Goal: Browse casually: Explore the website without a specific task or goal

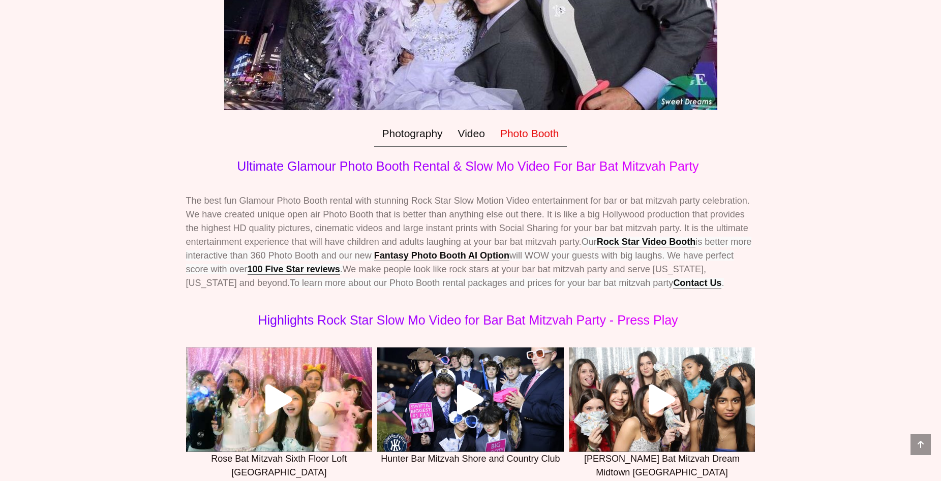
scroll to position [270, 0]
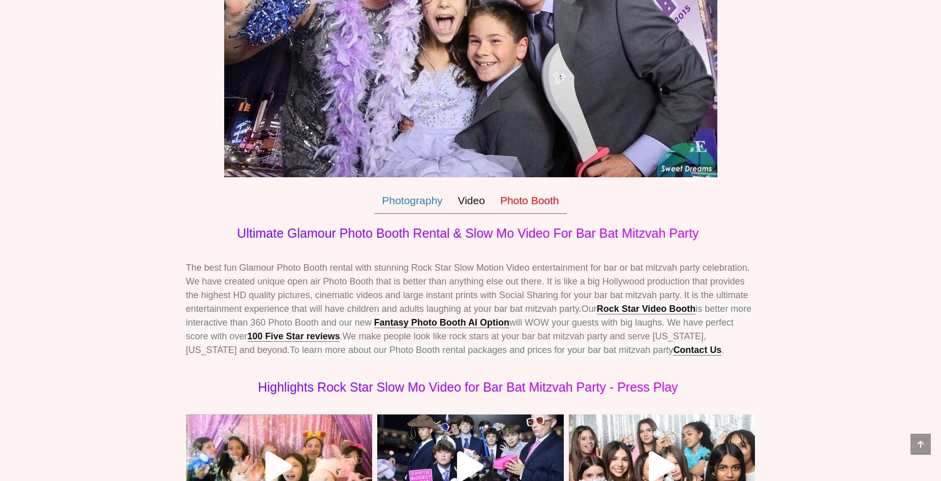
click at [420, 200] on link "Photography" at bounding box center [412, 201] width 76 height 26
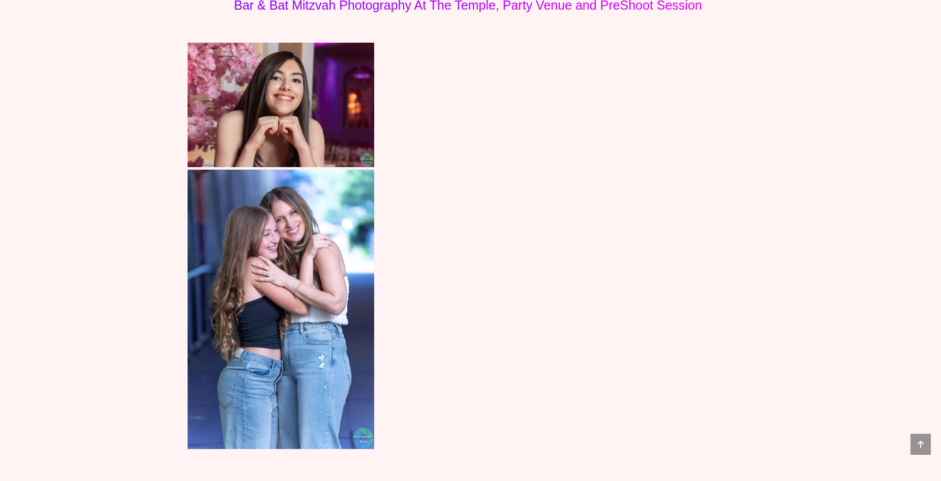
scroll to position [3552, 0]
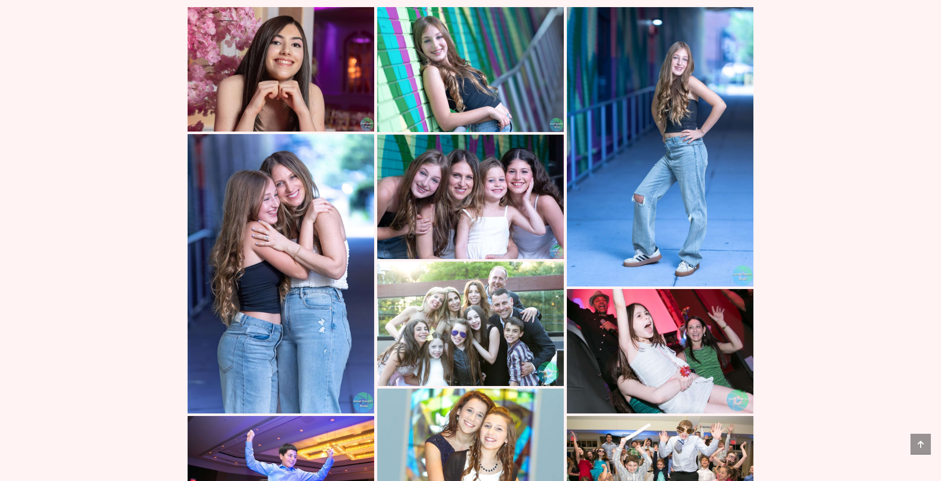
click at [281, 299] on img at bounding box center [281, 274] width 187 height 280
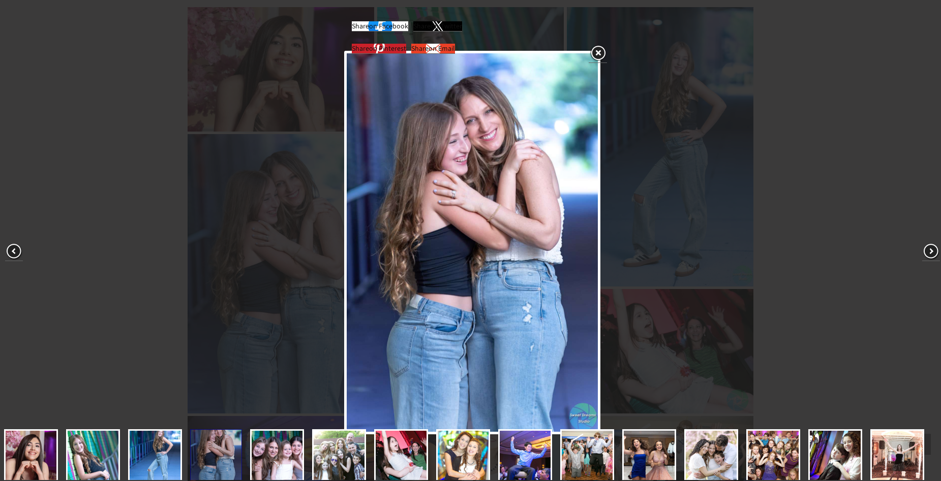
click at [602, 54] on link at bounding box center [598, 53] width 18 height 19
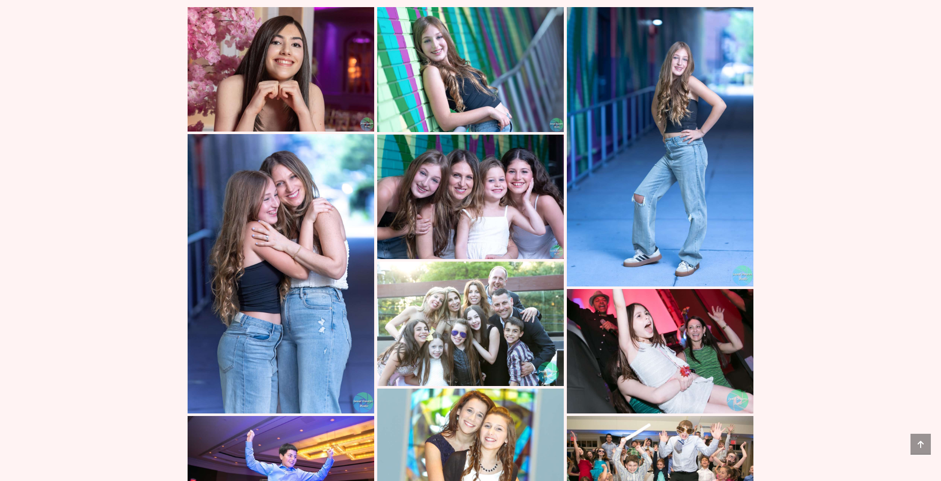
click at [667, 342] on img at bounding box center [660, 351] width 187 height 125
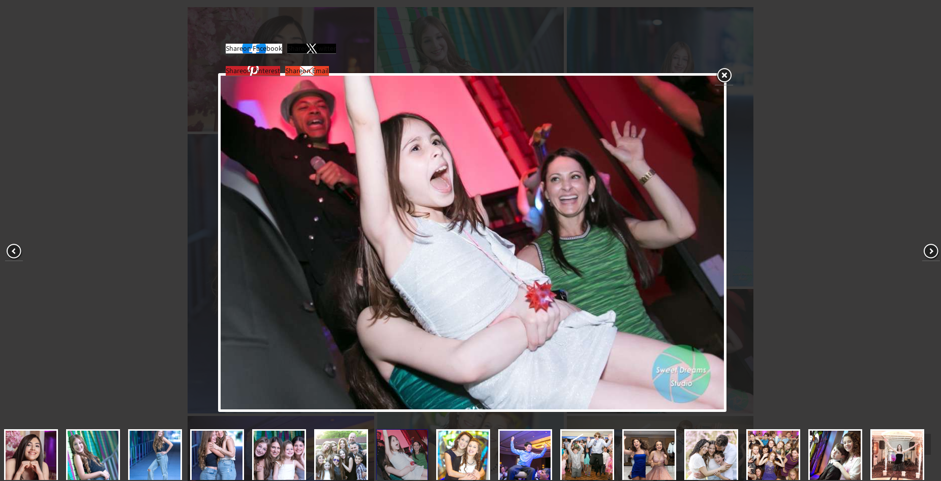
click at [724, 76] on link at bounding box center [724, 76] width 18 height 19
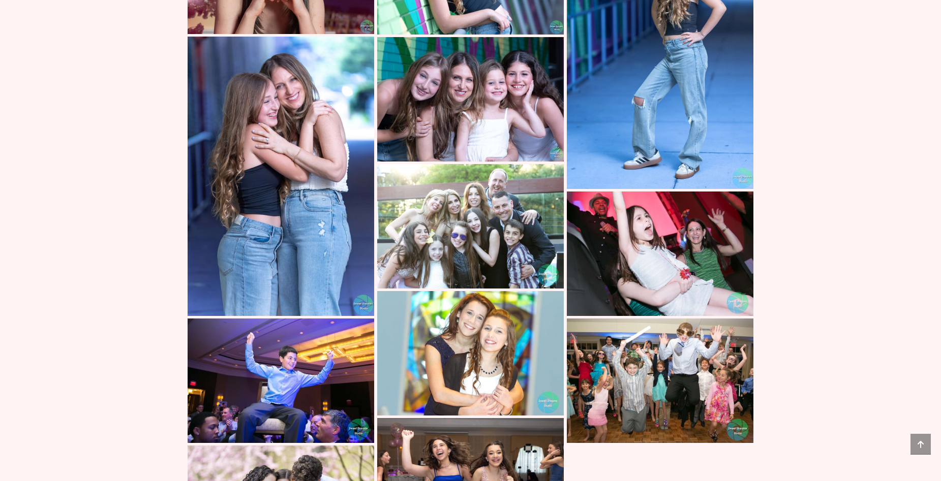
scroll to position [3677, 0]
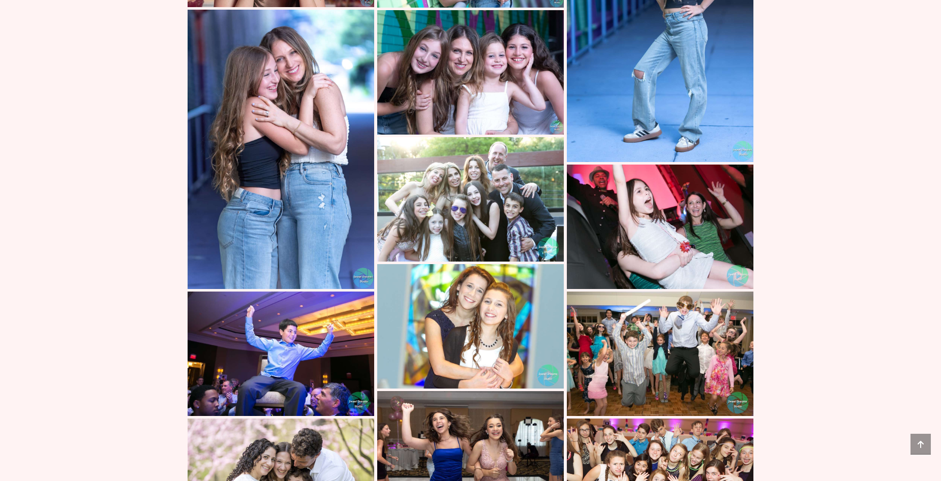
click at [681, 329] on img at bounding box center [660, 354] width 187 height 125
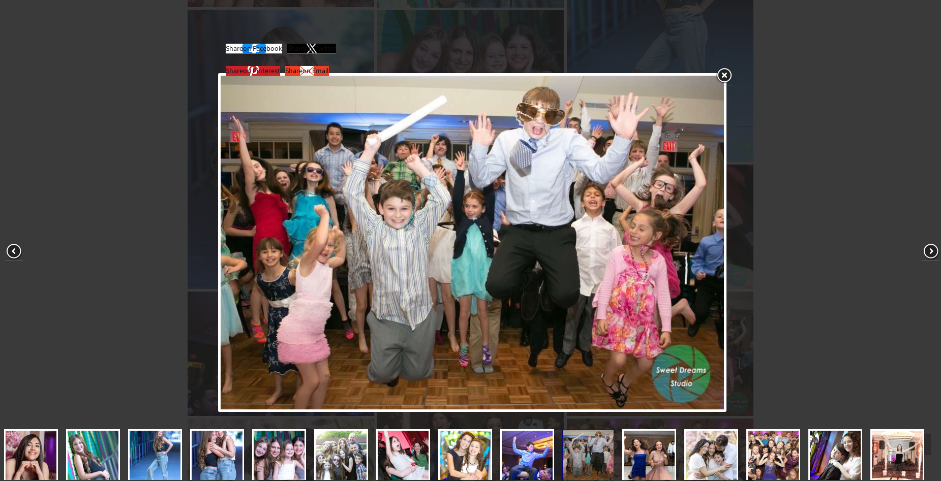
click at [724, 75] on link at bounding box center [724, 76] width 18 height 19
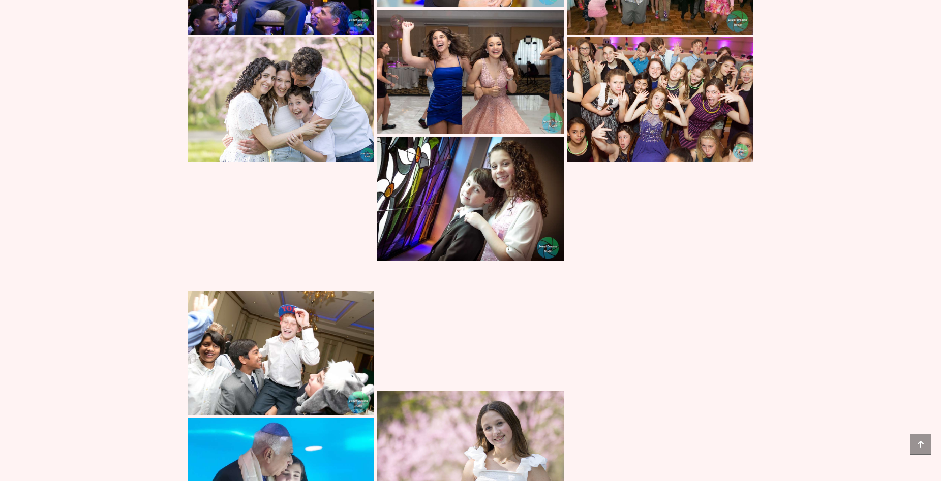
scroll to position [4076, 0]
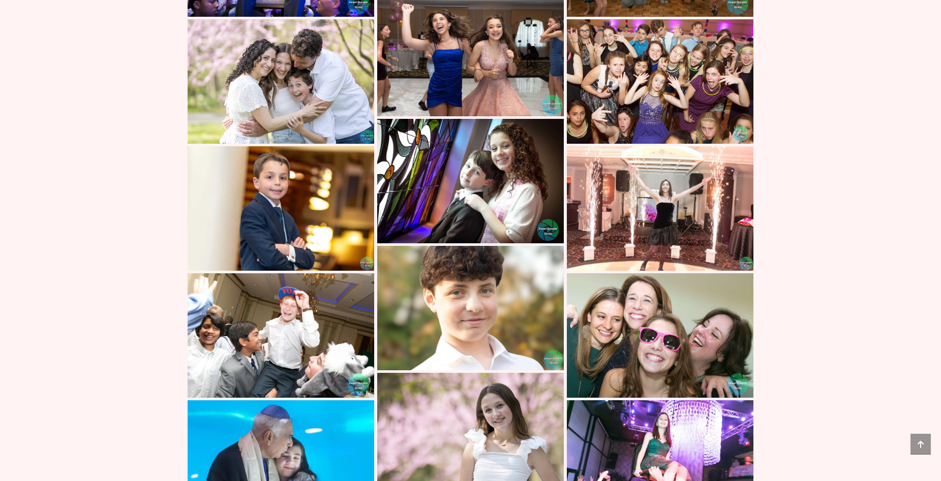
click at [468, 32] on img at bounding box center [470, 54] width 187 height 125
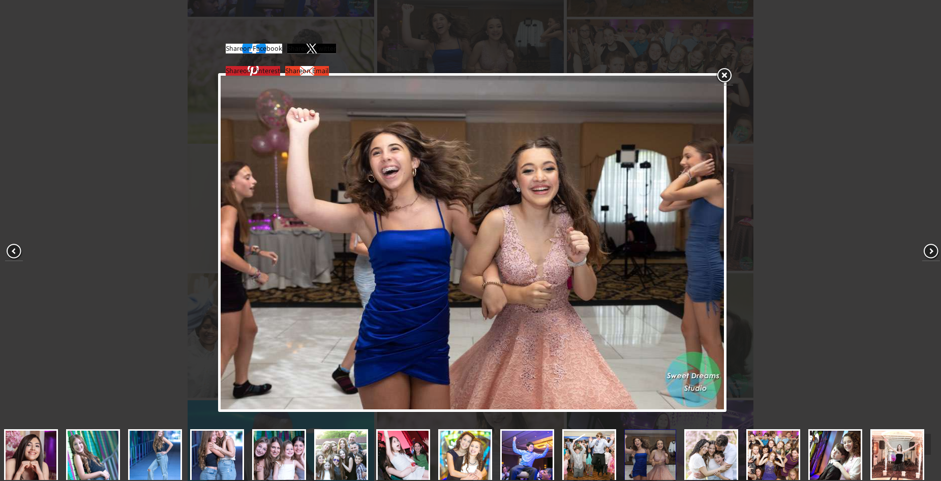
click at [724, 75] on link at bounding box center [724, 76] width 18 height 19
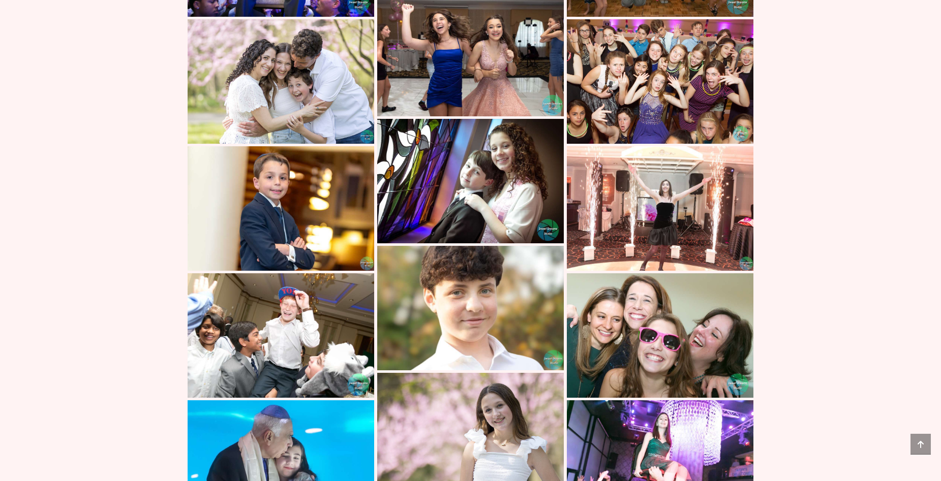
click at [669, 86] on img at bounding box center [660, 81] width 187 height 125
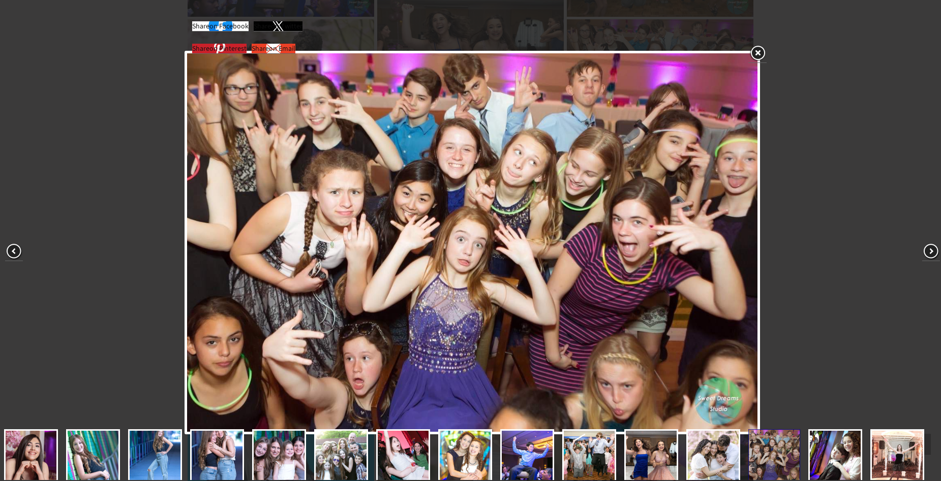
click at [450, 329] on img at bounding box center [472, 242] width 570 height 379
click at [505, 203] on img at bounding box center [472, 242] width 570 height 379
click at [756, 53] on link at bounding box center [757, 53] width 18 height 19
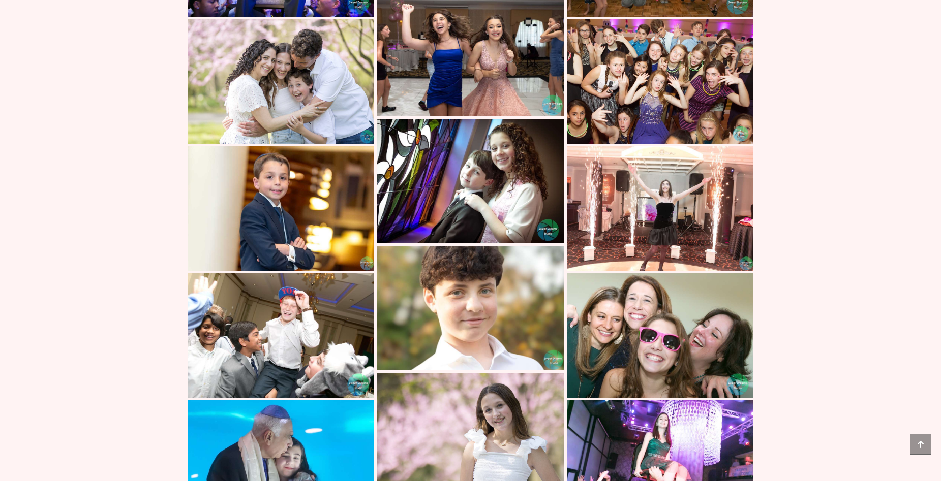
click at [668, 215] on img at bounding box center [660, 208] width 187 height 125
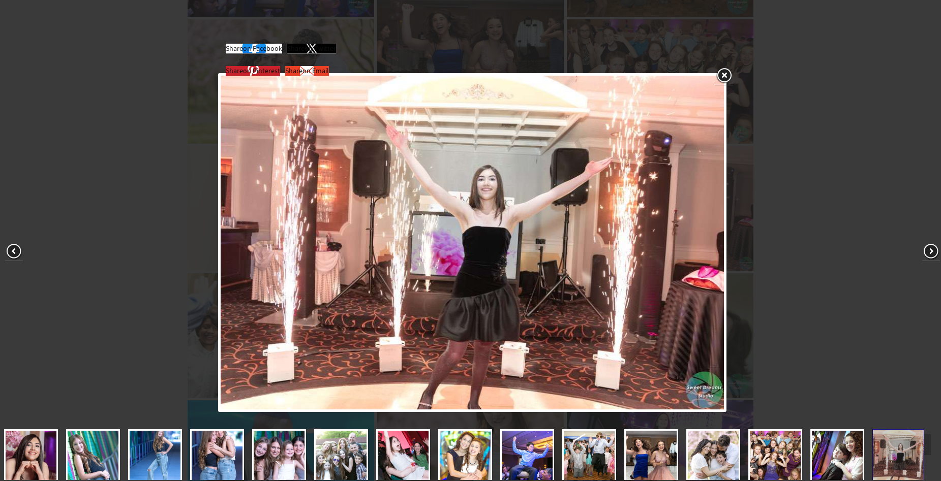
click at [726, 75] on link at bounding box center [724, 76] width 18 height 19
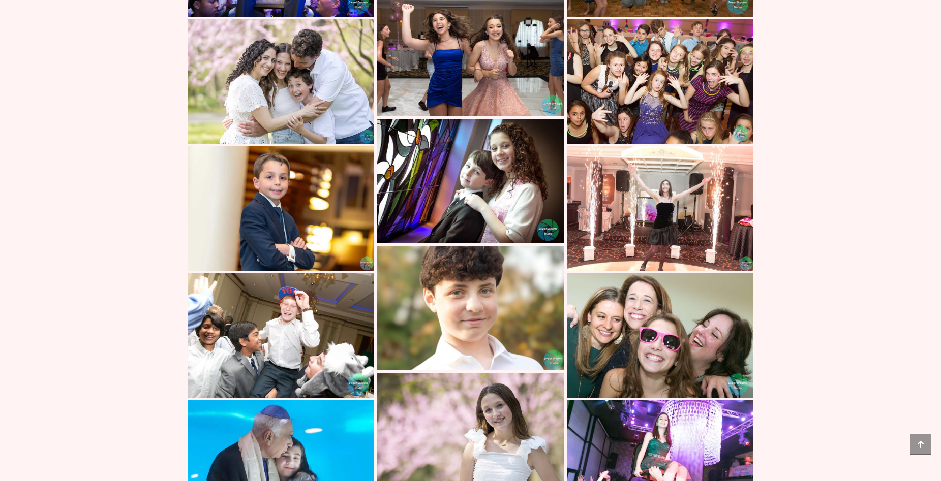
scroll to position [4498, 0]
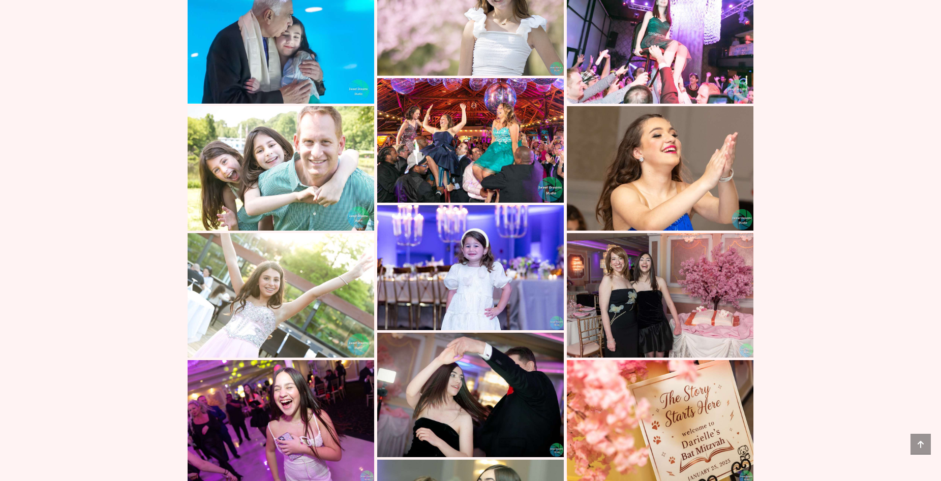
click at [316, 399] on img at bounding box center [281, 422] width 187 height 125
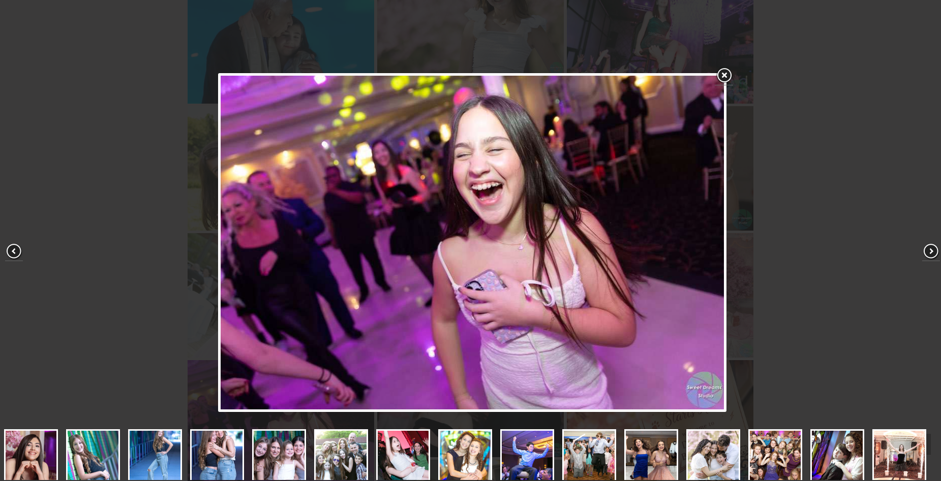
scroll to position [109, 0]
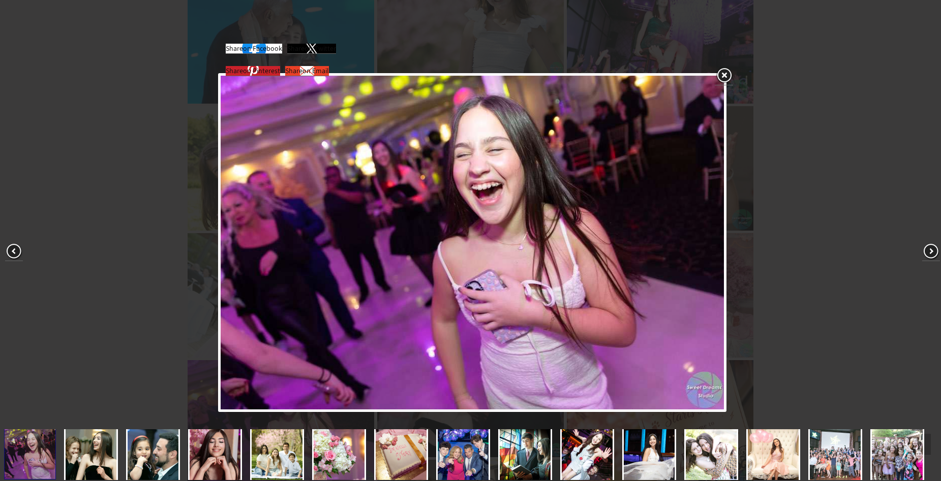
click at [563, 250] on img at bounding box center [472, 243] width 503 height 334
click at [725, 75] on link at bounding box center [724, 76] width 18 height 19
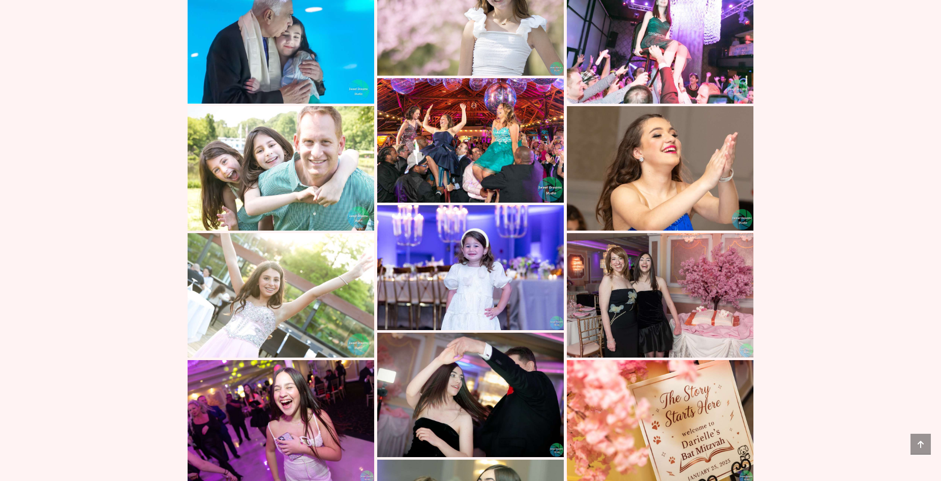
scroll to position [4919, 0]
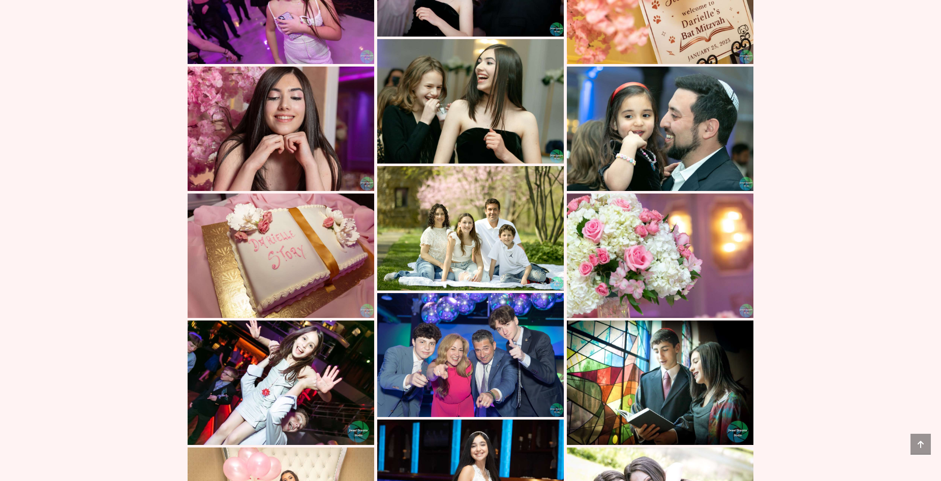
click at [468, 232] on img at bounding box center [470, 228] width 187 height 125
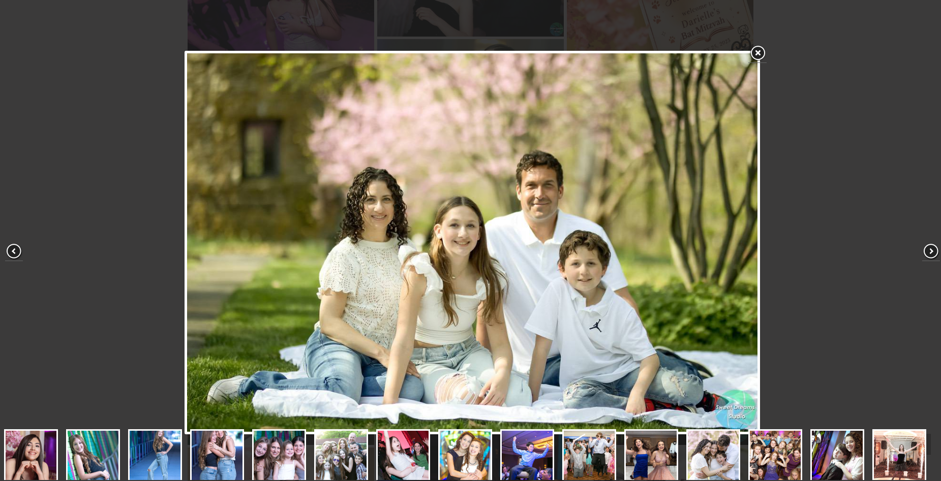
scroll to position [109, 0]
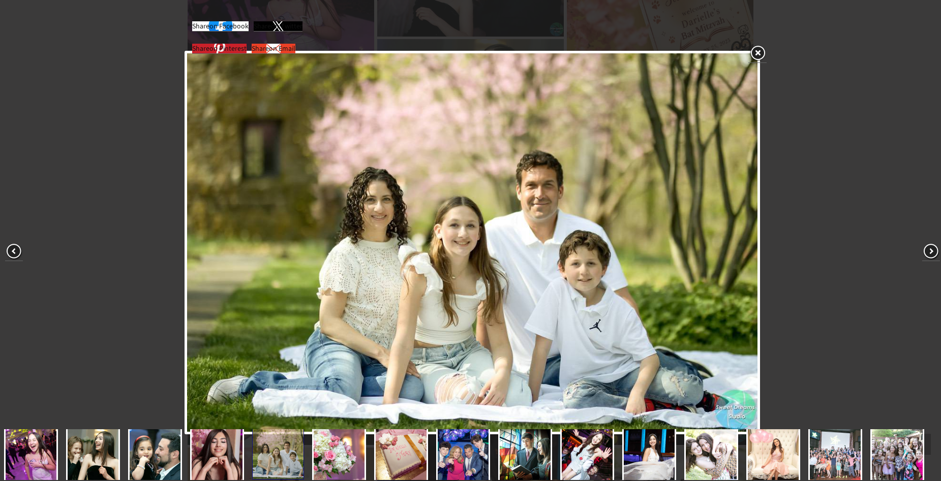
click at [465, 275] on img at bounding box center [472, 242] width 570 height 379
click at [431, 297] on img at bounding box center [472, 242] width 570 height 379
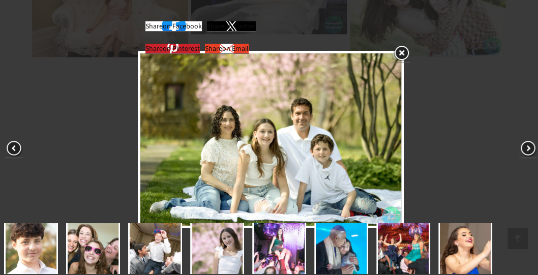
scroll to position [109, 0]
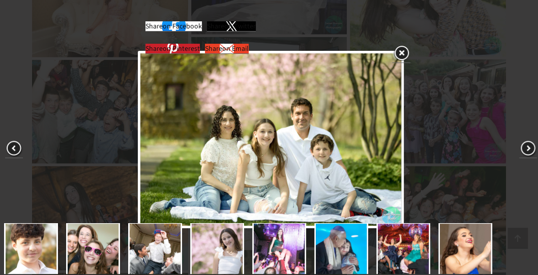
click at [402, 53] on link at bounding box center [401, 53] width 18 height 19
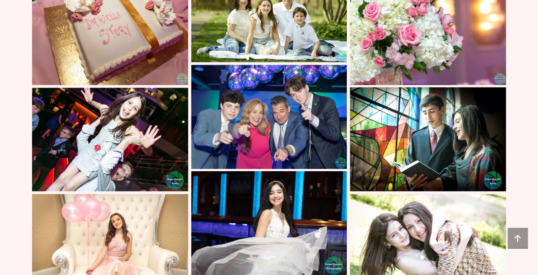
scroll to position [4919, 0]
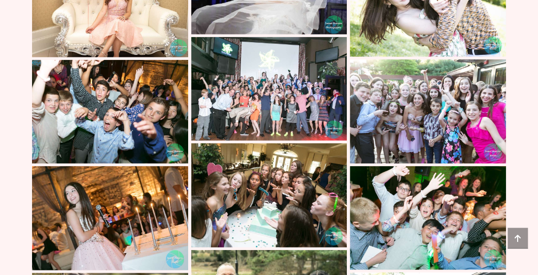
click at [264, 52] on img at bounding box center [269, 89] width 156 height 104
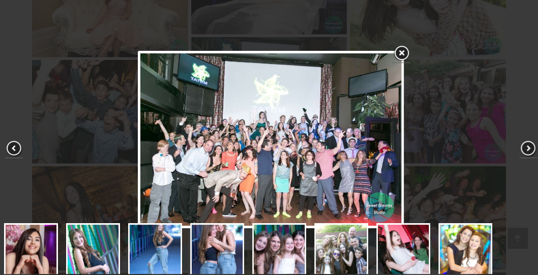
scroll to position [270, 0]
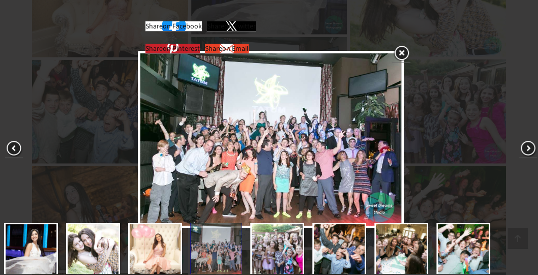
click at [402, 52] on link at bounding box center [401, 53] width 18 height 19
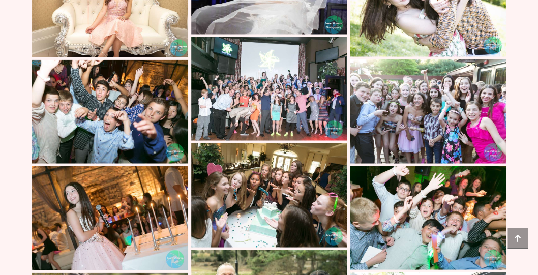
click at [417, 71] on img at bounding box center [428, 111] width 156 height 104
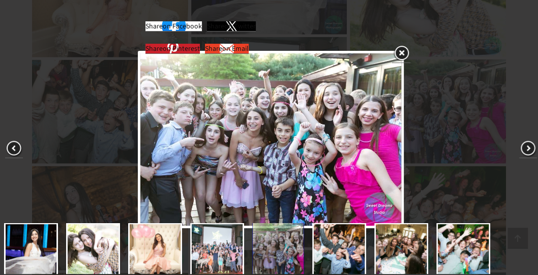
click at [399, 53] on link at bounding box center [401, 53] width 18 height 19
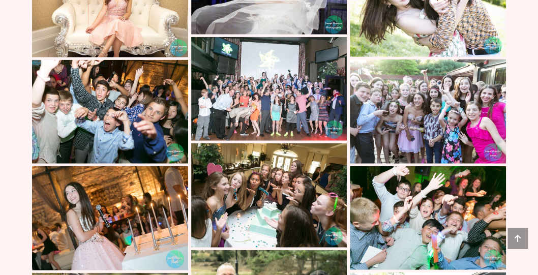
scroll to position [5159, 0]
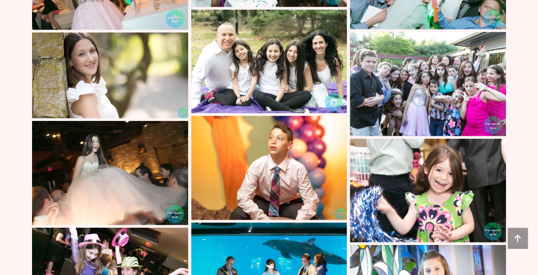
click at [450, 59] on img at bounding box center [428, 84] width 156 height 104
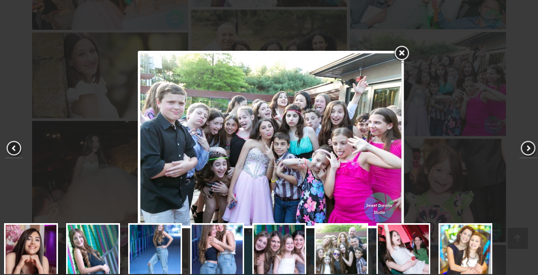
scroll to position [324, 0]
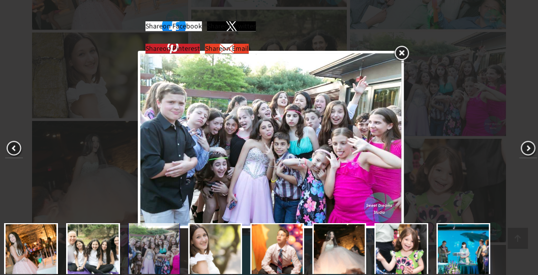
click at [404, 53] on link at bounding box center [401, 53] width 18 height 19
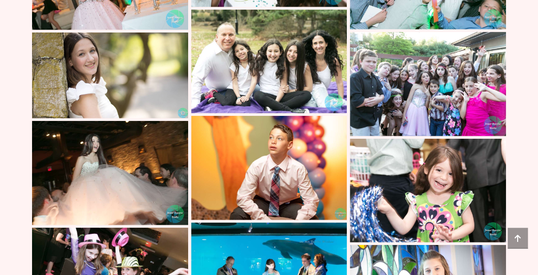
click at [129, 228] on img at bounding box center [110, 280] width 156 height 104
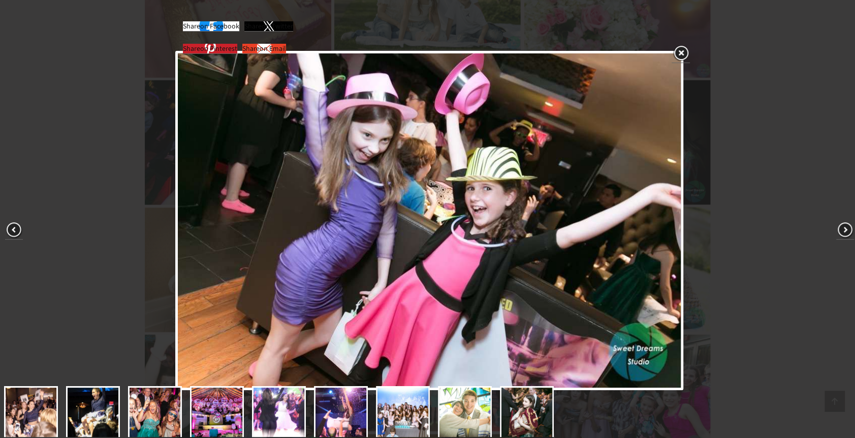
scroll to position [377, 0]
click at [681, 51] on link at bounding box center [681, 53] width 18 height 19
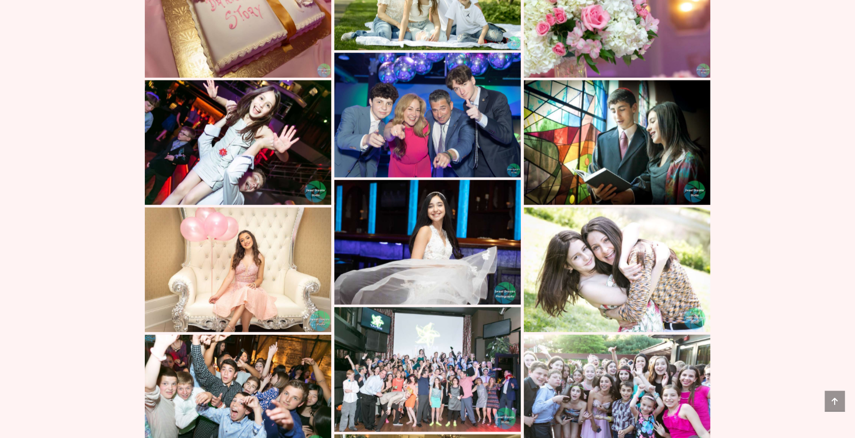
scroll to position [5542, 0]
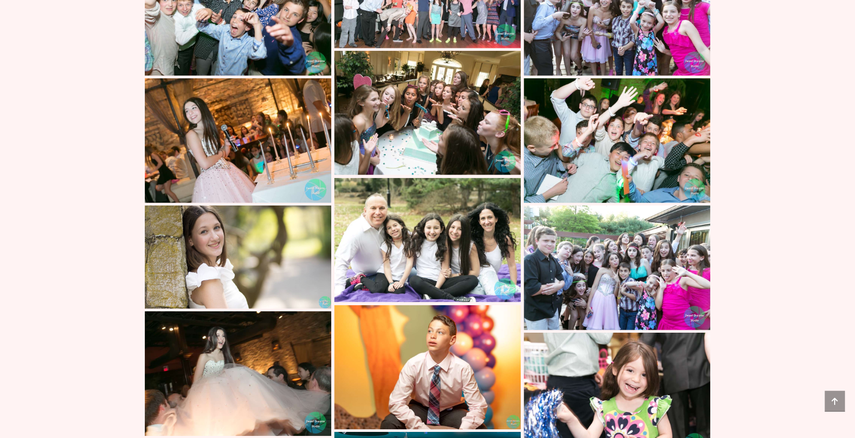
click at [647, 287] on img at bounding box center [617, 267] width 187 height 125
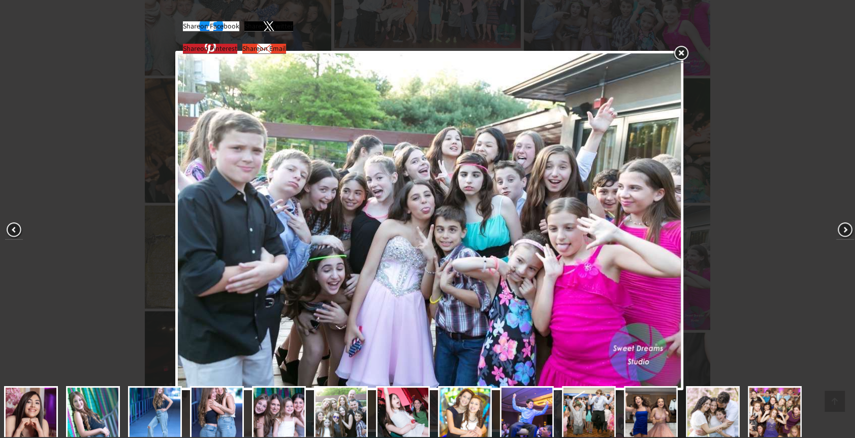
scroll to position [162, 0]
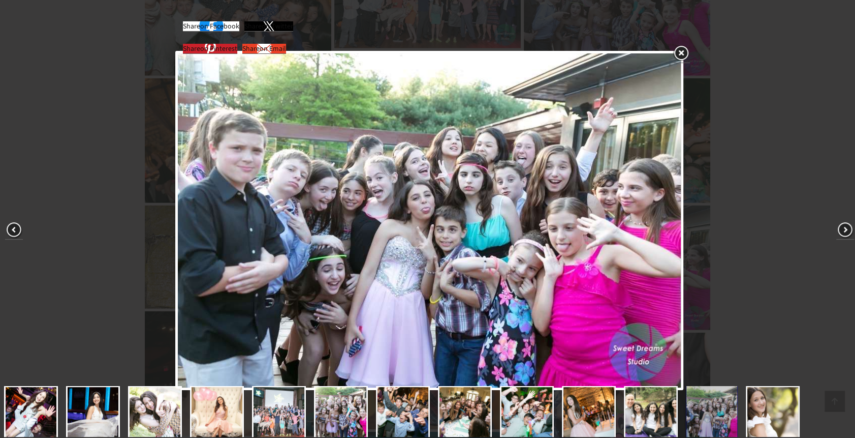
click at [681, 55] on link at bounding box center [681, 53] width 18 height 19
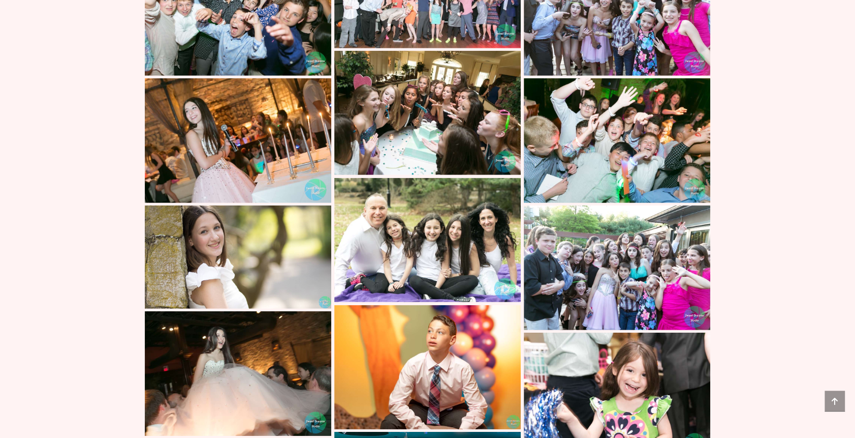
click at [300, 367] on img at bounding box center [238, 373] width 187 height 125
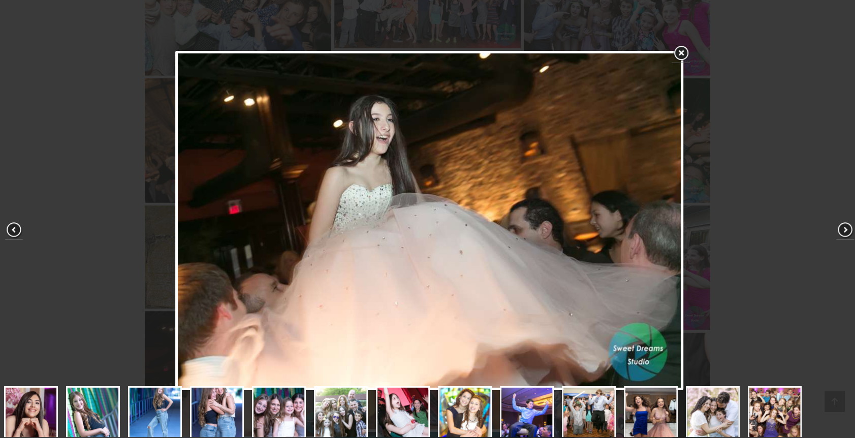
scroll to position [216, 0]
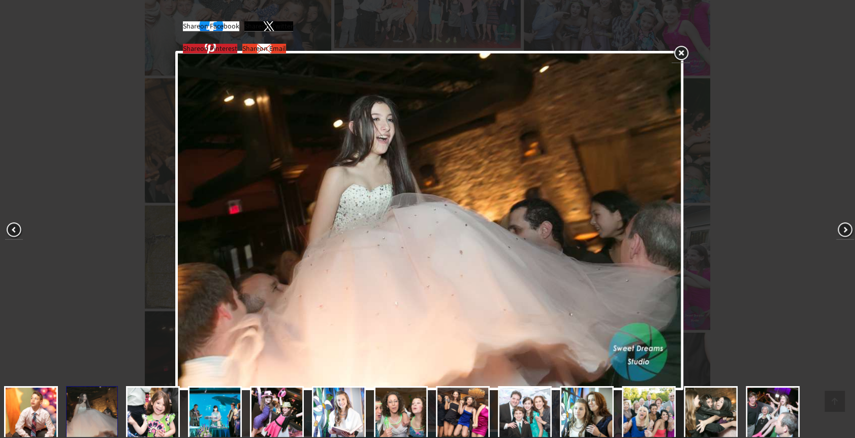
click at [684, 54] on link at bounding box center [681, 53] width 18 height 19
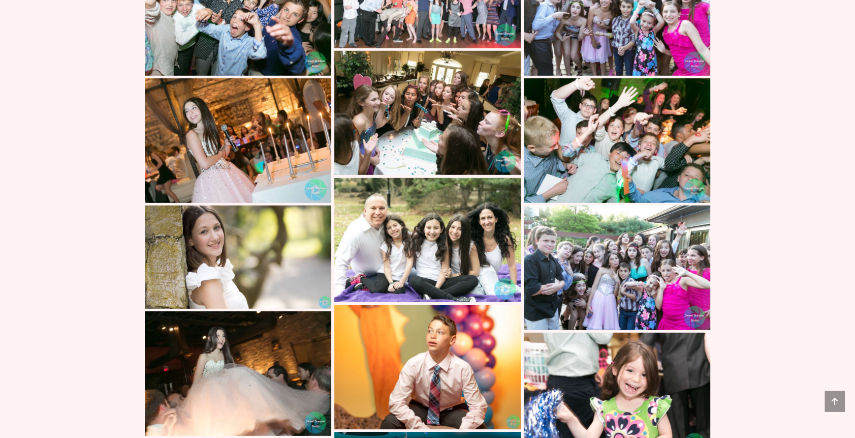
scroll to position [5925, 0]
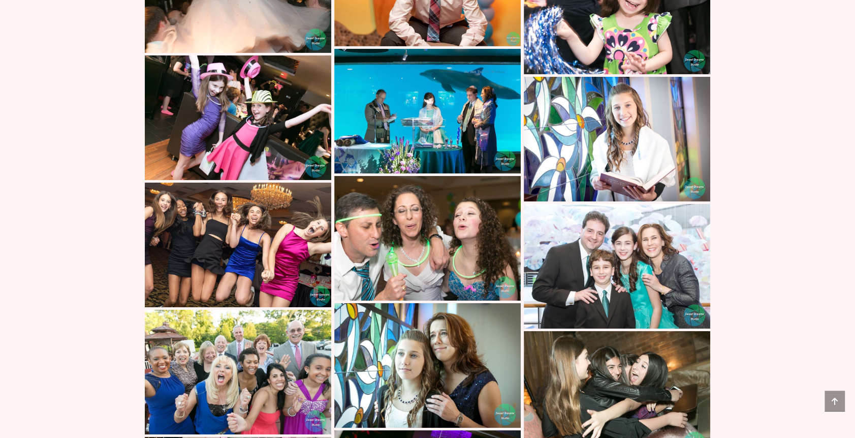
click at [249, 241] on img at bounding box center [238, 244] width 187 height 125
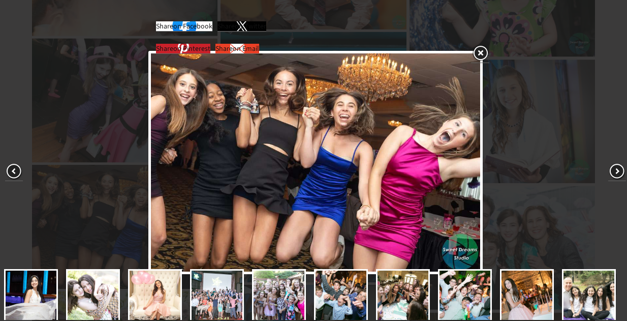
scroll to position [216, 0]
click at [484, 49] on link at bounding box center [480, 53] width 18 height 19
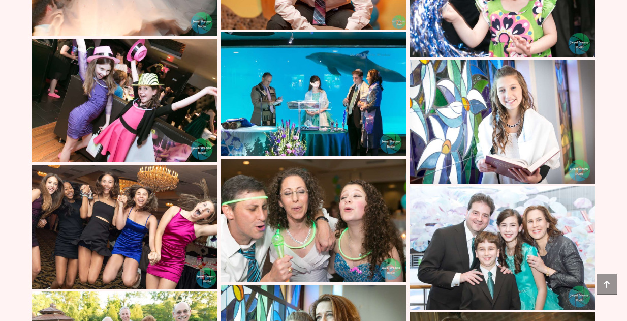
scroll to position [6206, 0]
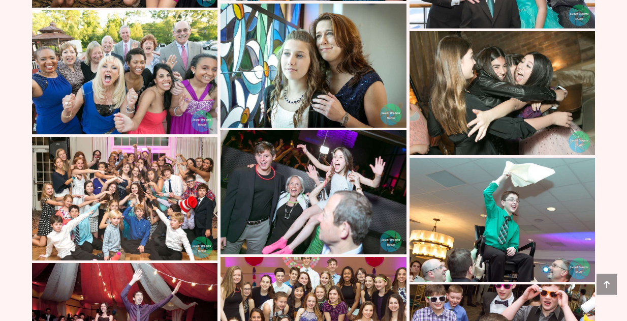
click at [309, 157] on img at bounding box center [314, 192] width 186 height 124
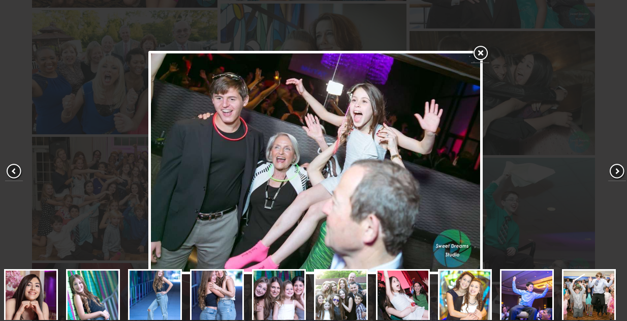
scroll to position [322, 0]
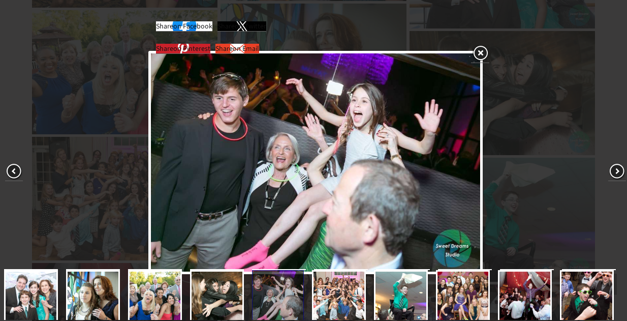
click at [482, 55] on link at bounding box center [480, 53] width 18 height 19
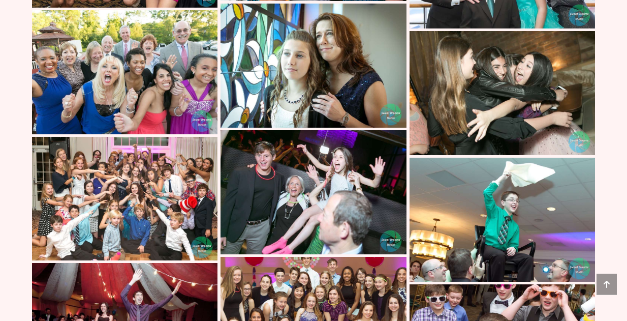
click at [173, 263] on img at bounding box center [125, 325] width 186 height 124
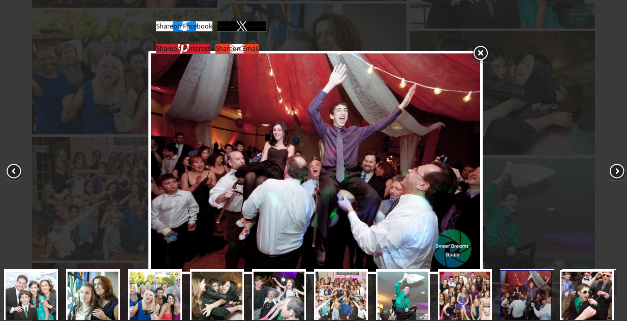
click at [481, 52] on link at bounding box center [480, 53] width 18 height 19
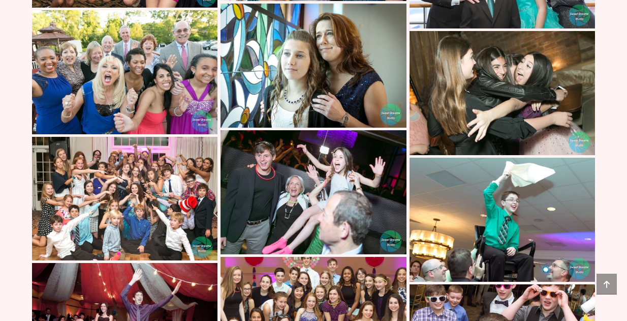
click at [308, 260] on img at bounding box center [314, 319] width 186 height 124
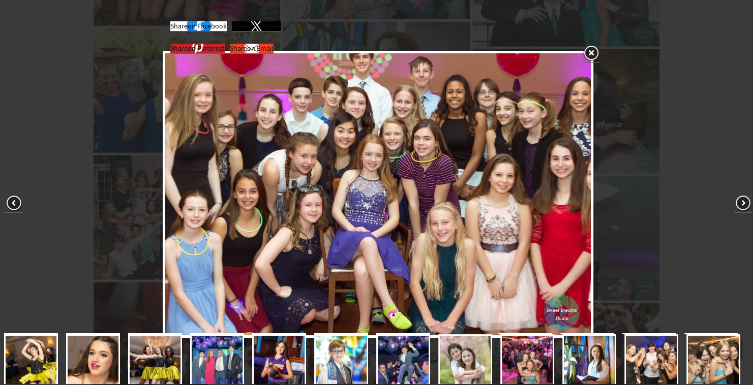
click at [591, 53] on link at bounding box center [590, 53] width 18 height 19
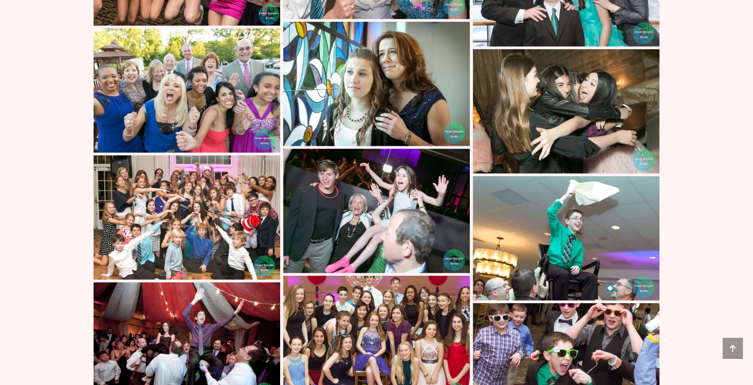
scroll to position [6543, 0]
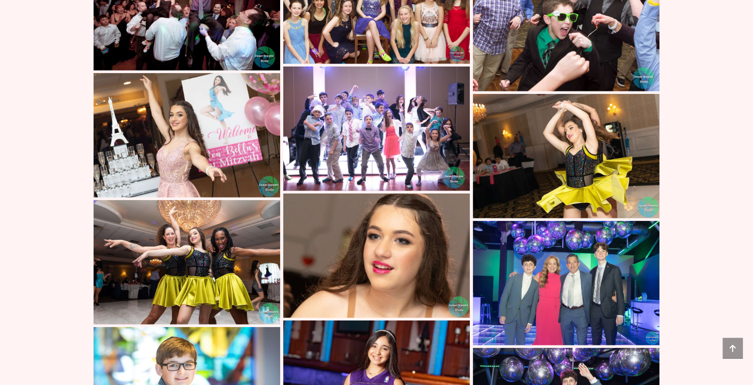
click at [405, 140] on img at bounding box center [376, 129] width 187 height 125
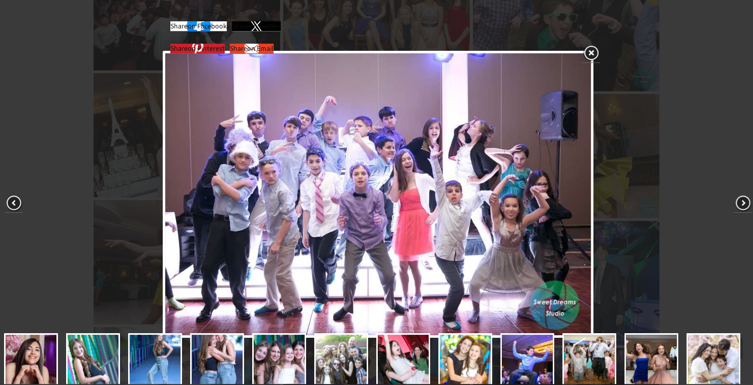
scroll to position [267, 0]
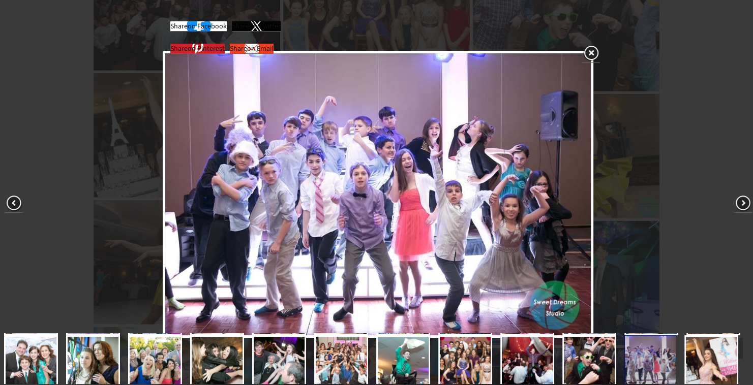
click at [592, 53] on link at bounding box center [590, 53] width 18 height 19
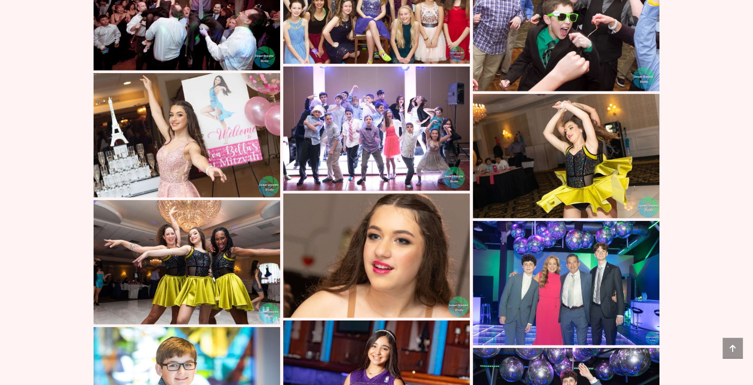
click at [222, 235] on img at bounding box center [187, 262] width 187 height 125
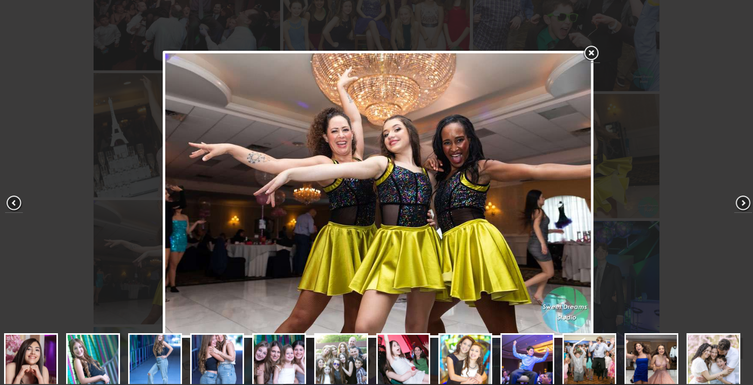
scroll to position [321, 0]
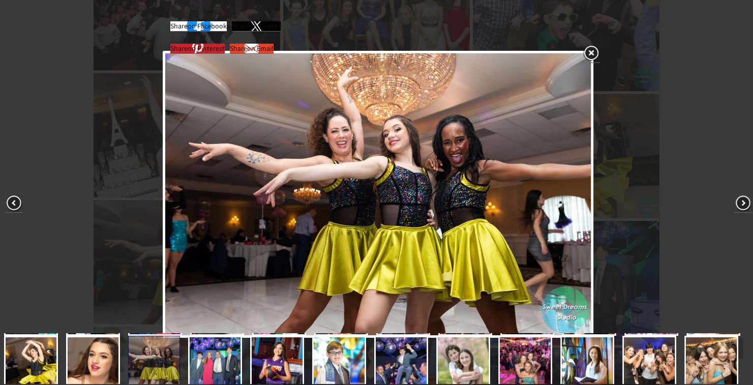
click at [592, 54] on link at bounding box center [590, 53] width 18 height 19
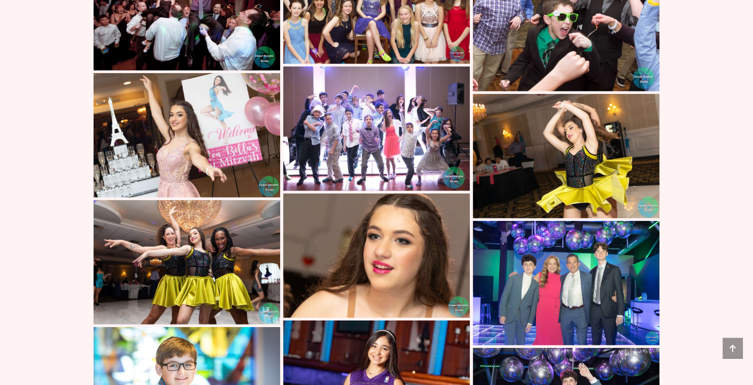
scroll to position [6880, 0]
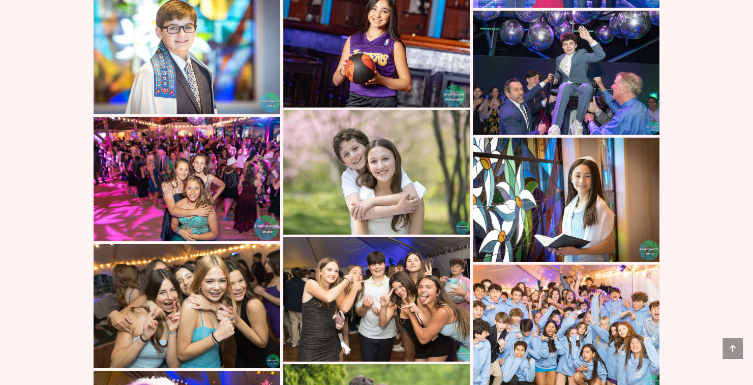
click at [253, 197] on img at bounding box center [187, 179] width 187 height 125
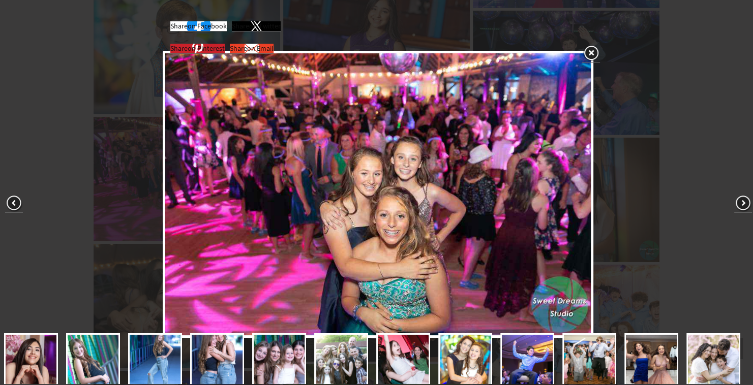
scroll to position [321, 0]
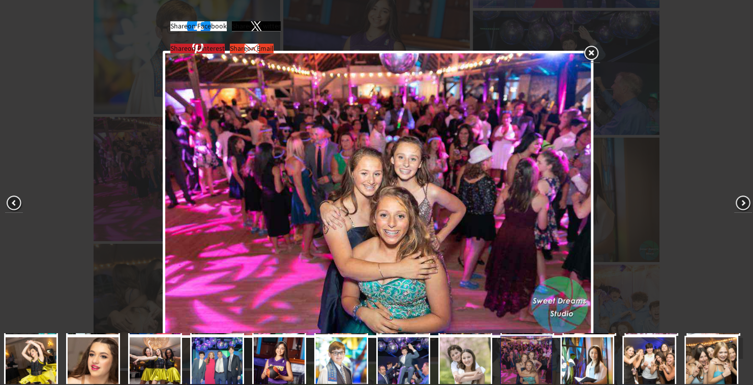
click at [594, 51] on link at bounding box center [590, 53] width 18 height 19
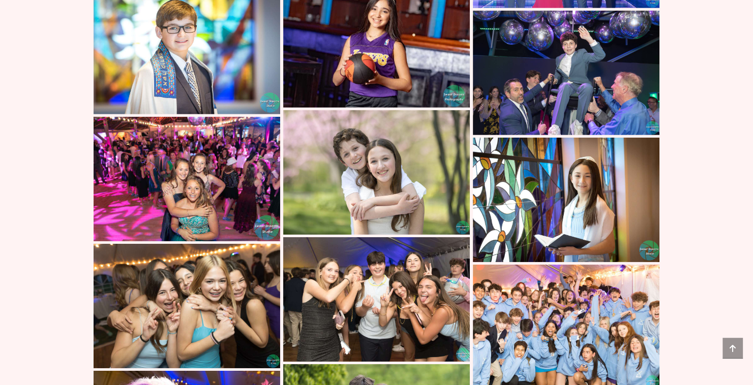
click at [228, 303] on img at bounding box center [187, 306] width 187 height 125
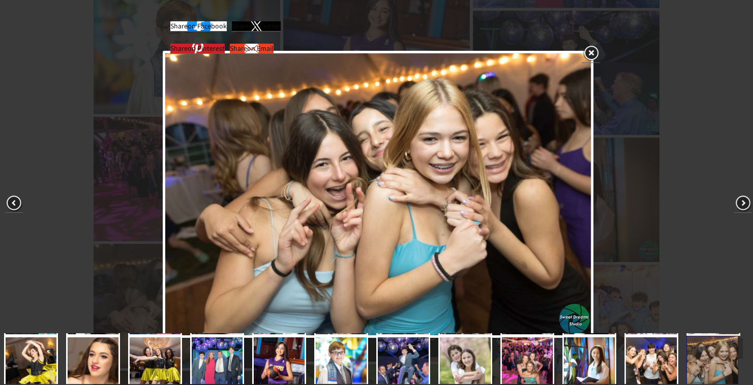
click at [410, 248] on img at bounding box center [377, 194] width 425 height 282
click at [592, 55] on link at bounding box center [590, 53] width 18 height 19
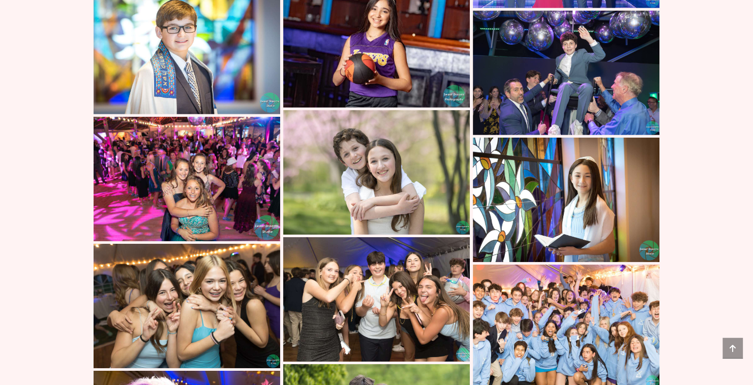
click at [409, 301] on img at bounding box center [376, 299] width 187 height 125
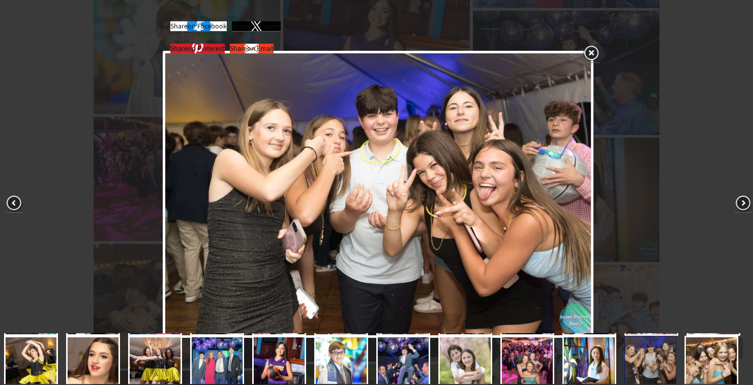
click at [596, 53] on link at bounding box center [590, 53] width 18 height 19
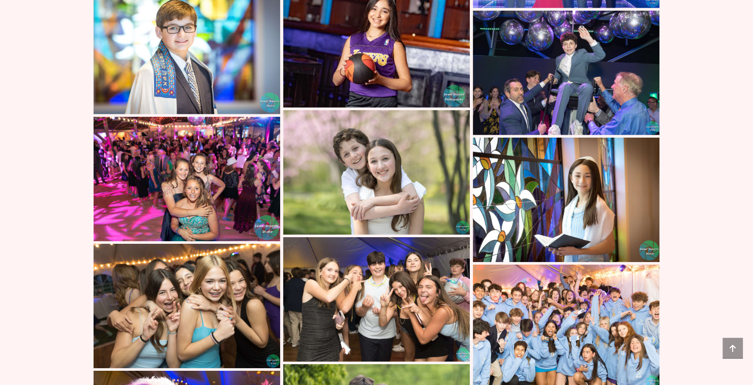
click at [529, 308] on img at bounding box center [566, 327] width 187 height 125
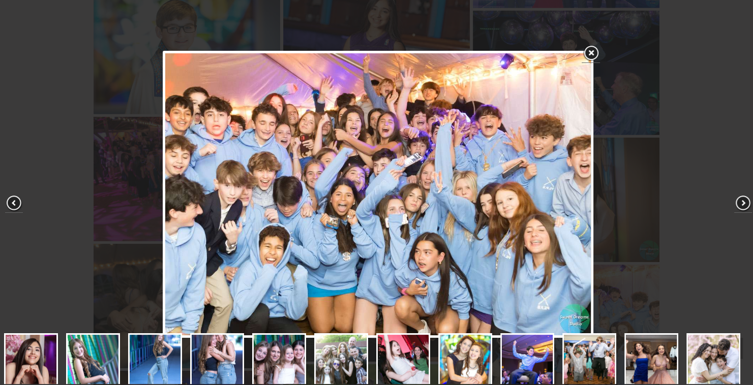
scroll to position [374, 0]
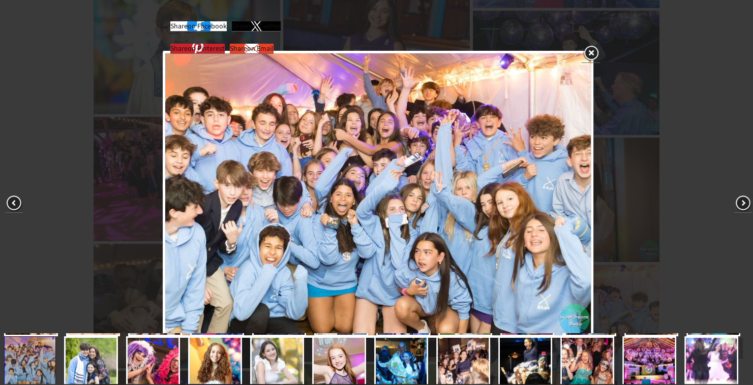
click at [592, 52] on link at bounding box center [590, 53] width 18 height 19
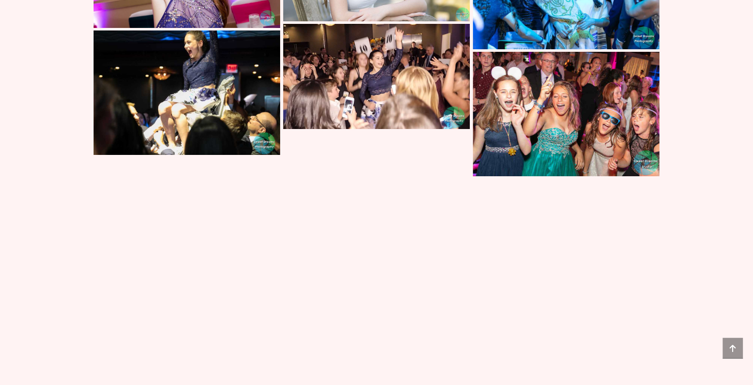
scroll to position [7484, 0]
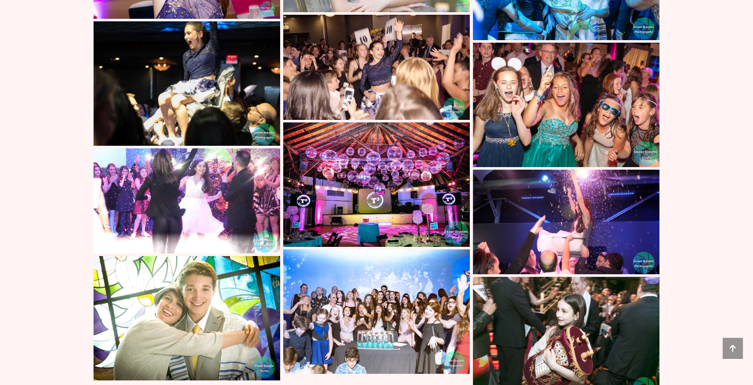
click at [209, 70] on img at bounding box center [187, 83] width 187 height 125
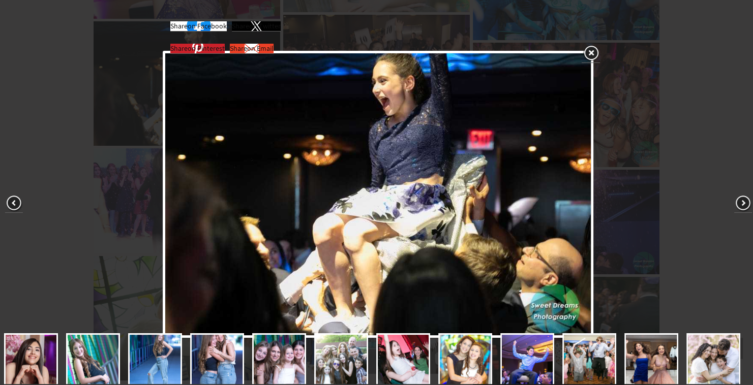
scroll to position [374, 0]
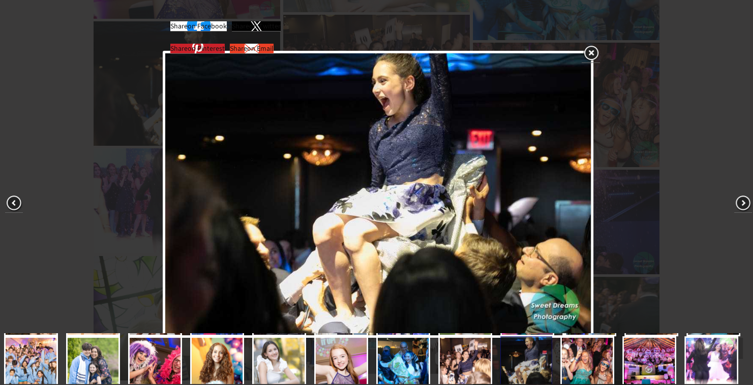
click at [593, 53] on link at bounding box center [590, 53] width 18 height 19
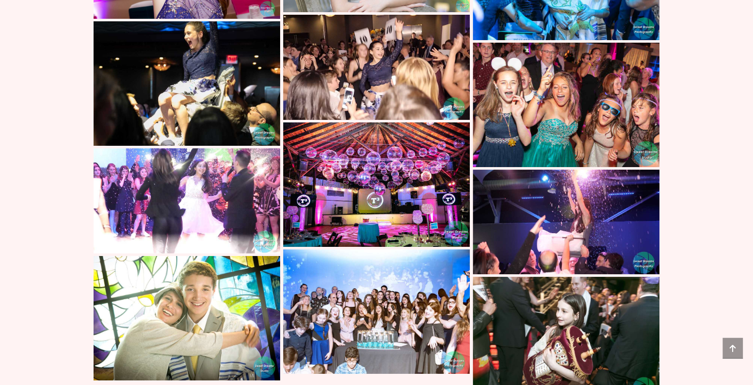
click at [415, 79] on img at bounding box center [376, 67] width 187 height 105
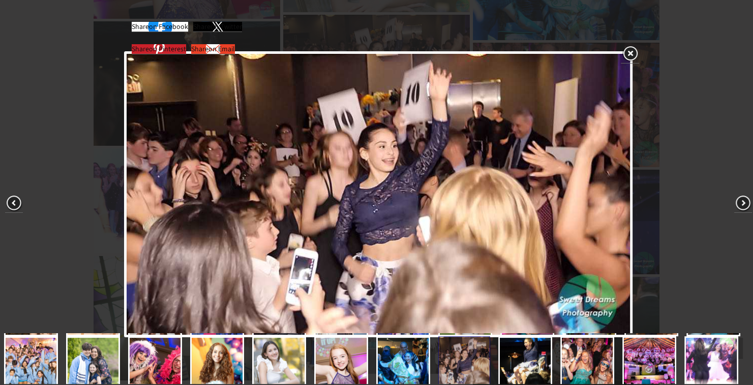
click at [630, 53] on link at bounding box center [630, 54] width 18 height 19
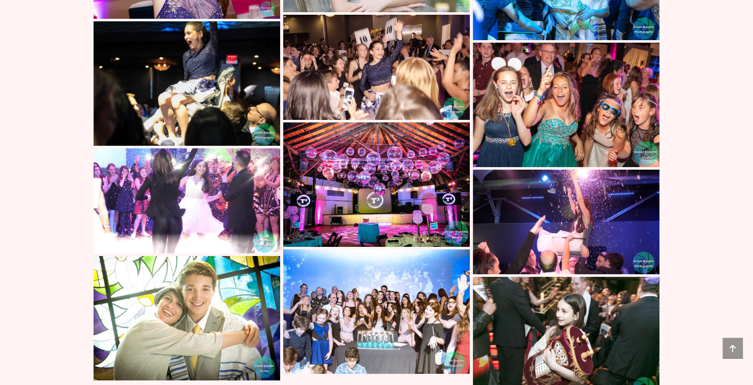
click at [579, 113] on img at bounding box center [566, 105] width 187 height 125
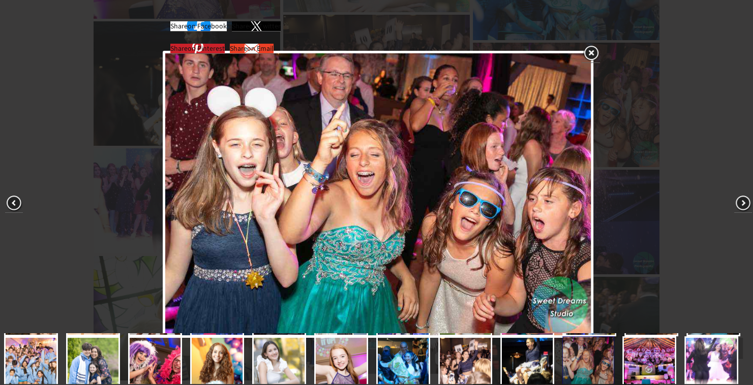
click at [588, 50] on link at bounding box center [590, 53] width 18 height 19
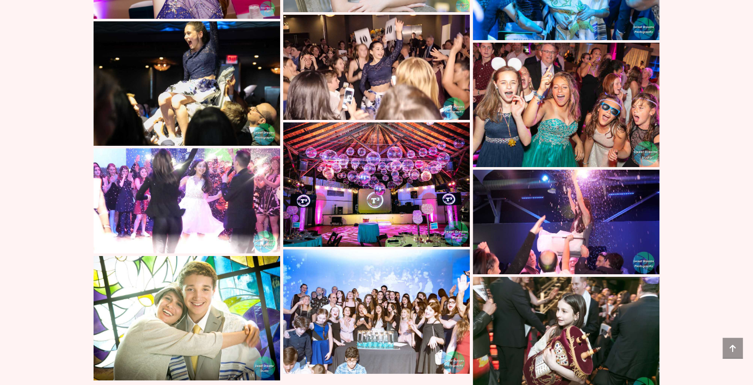
click at [366, 297] on img at bounding box center [376, 312] width 187 height 125
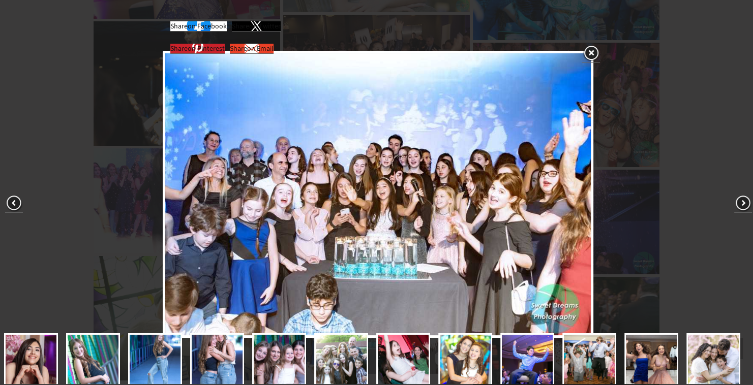
scroll to position [427, 0]
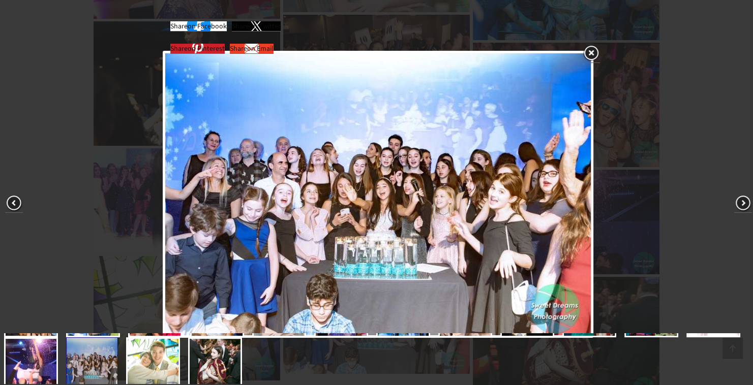
click at [594, 53] on link at bounding box center [590, 53] width 18 height 19
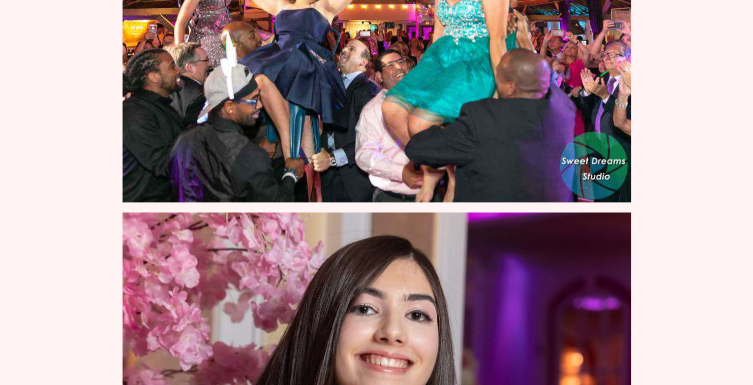
scroll to position [0, 0]
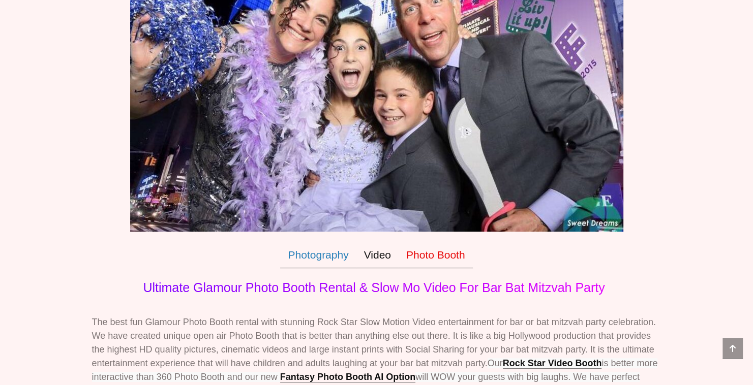
click at [307, 253] on link "Photography" at bounding box center [318, 255] width 76 height 26
